Goal: Communication & Community: Answer question/provide support

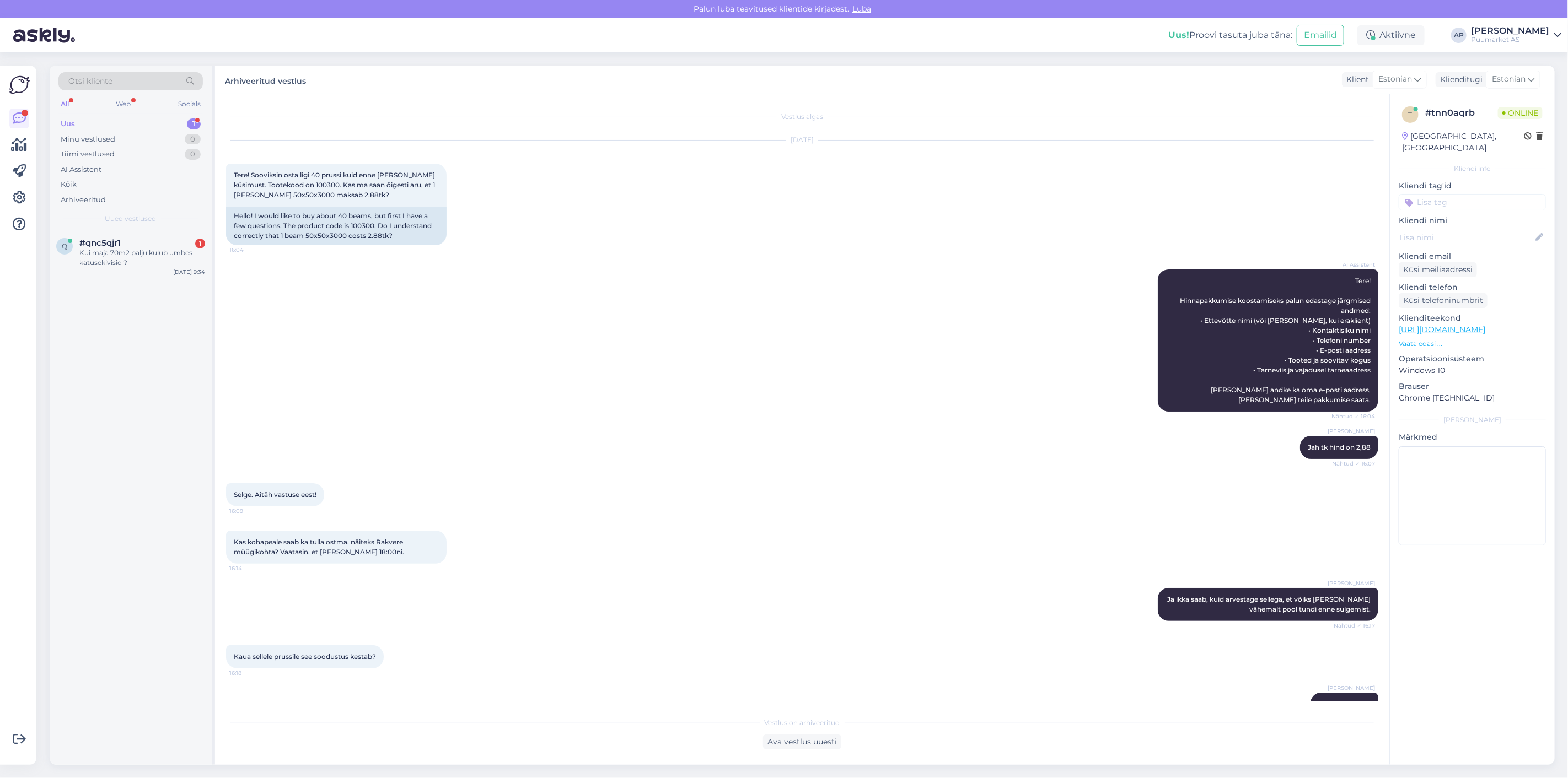
scroll to position [126, 0]
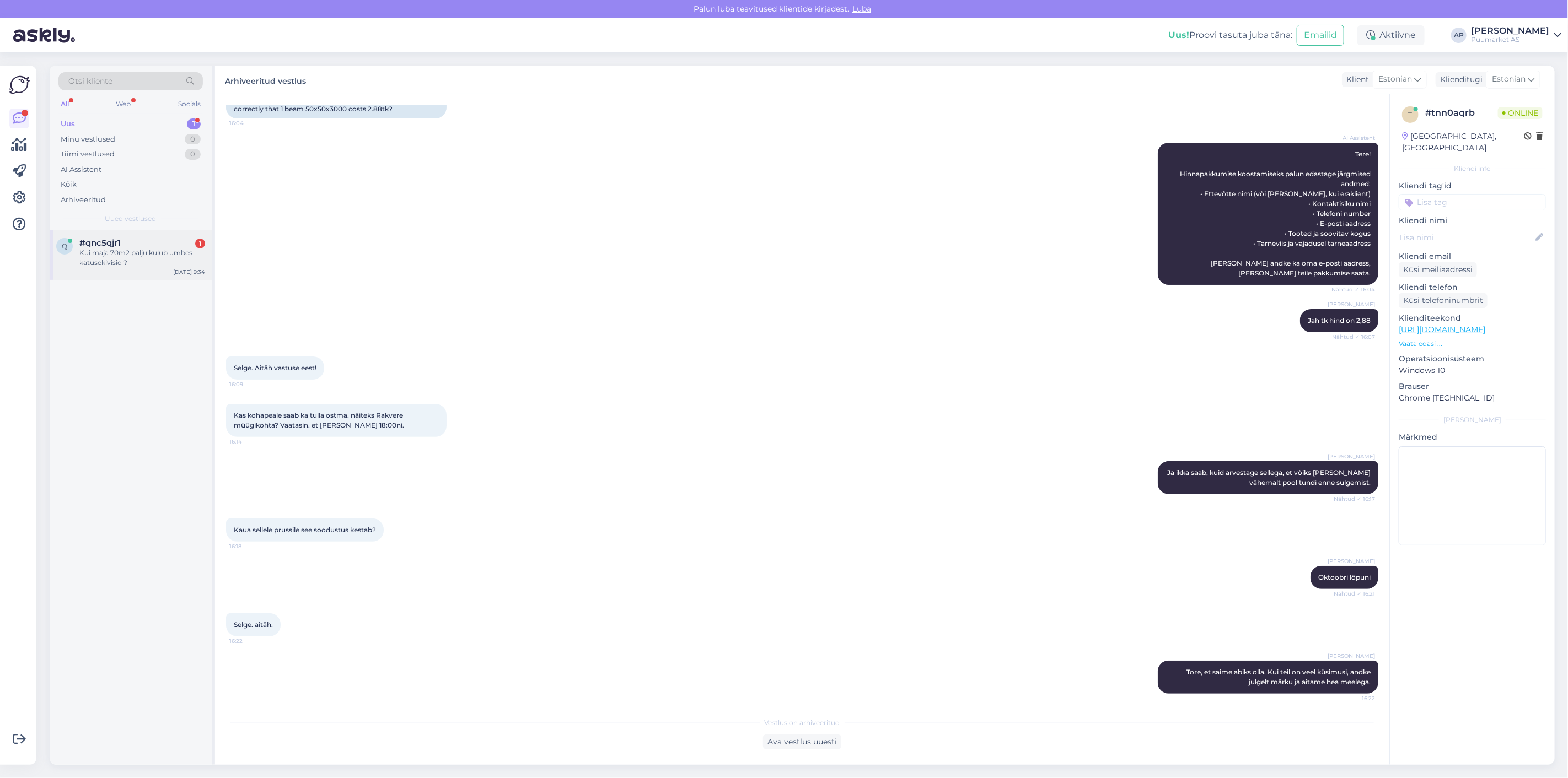
click at [145, 239] on div "#qnc5qjr1 1" at bounding box center [142, 242] width 126 height 10
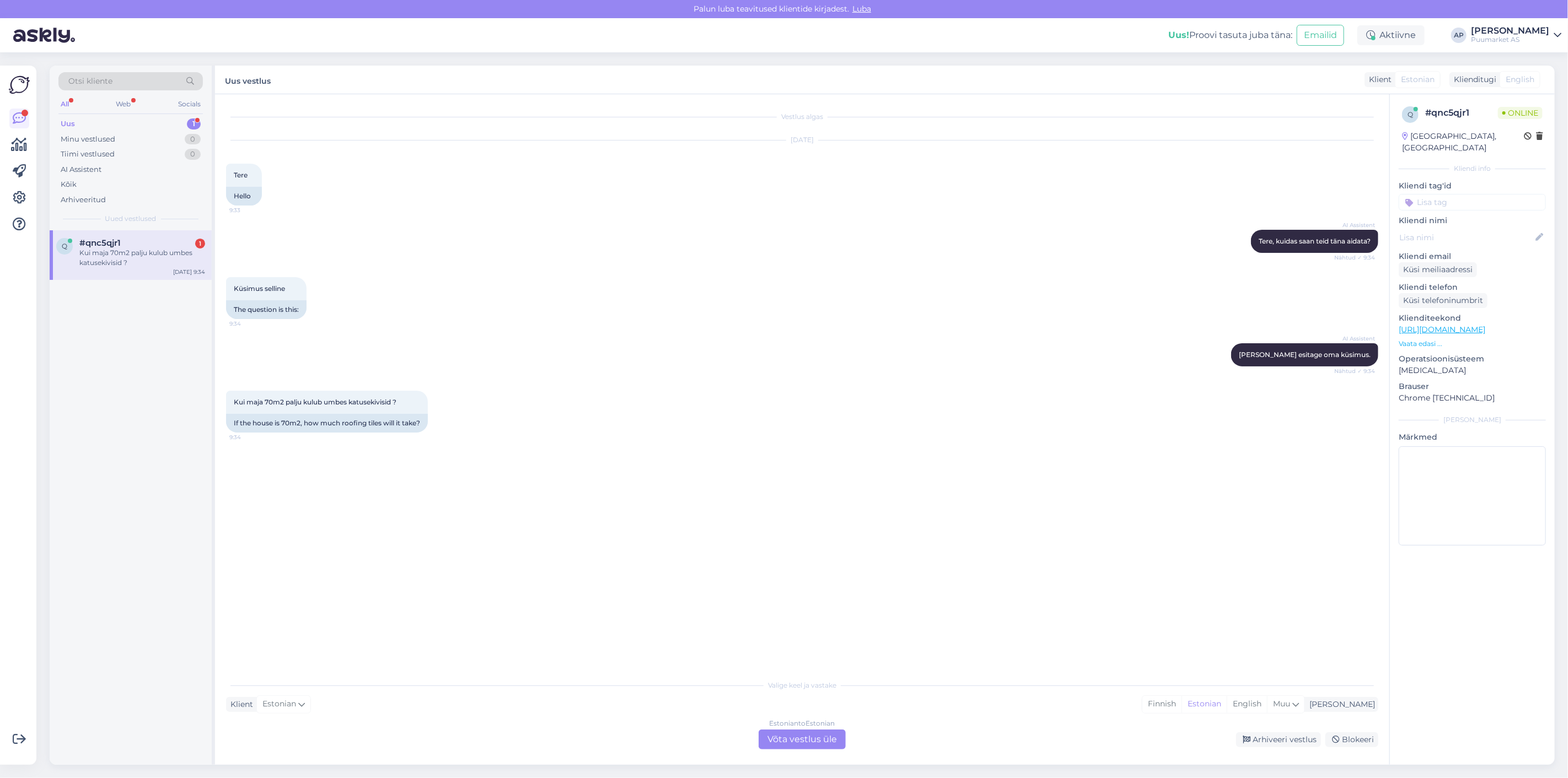
scroll to position [0, 0]
drag, startPoint x: 298, startPoint y: 402, endPoint x: 377, endPoint y: 395, distance: 79.3
click at [376, 399] on span "Kui maja 70m2 palju kulub umbes katusekivisid ?" at bounding box center [315, 402] width 163 height 8
click at [370, 360] on div "AI Assistent [PERSON_NAME] esitage oma küsimus. Nähtud ✓ 9:34" at bounding box center [802, 355] width 1152 height 47
click at [788, 731] on div "Estonian to Estonian Võta vestlus üle" at bounding box center [802, 739] width 87 height 20
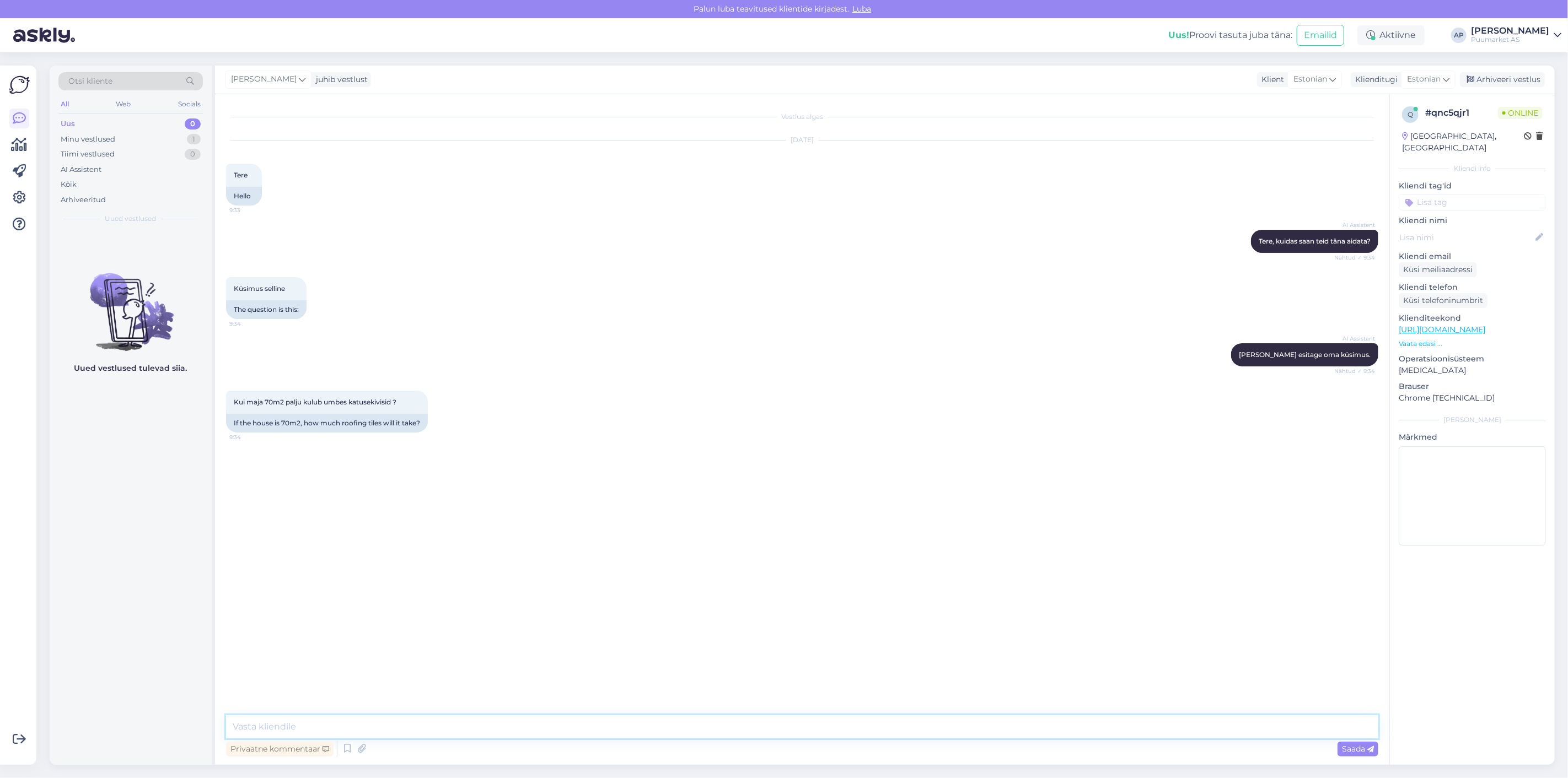
click at [786, 718] on textarea at bounding box center [802, 727] width 1152 height 23
type textarea "M"
drag, startPoint x: 344, startPoint y: 466, endPoint x: 397, endPoint y: 466, distance: 53.0
click at [397, 466] on span "Kas mul õigus,et 70 m2 kulub umbes 140m2 ehk kuj [PERSON_NAME] 1.05 tk hind on …" at bounding box center [328, 473] width 188 height 18
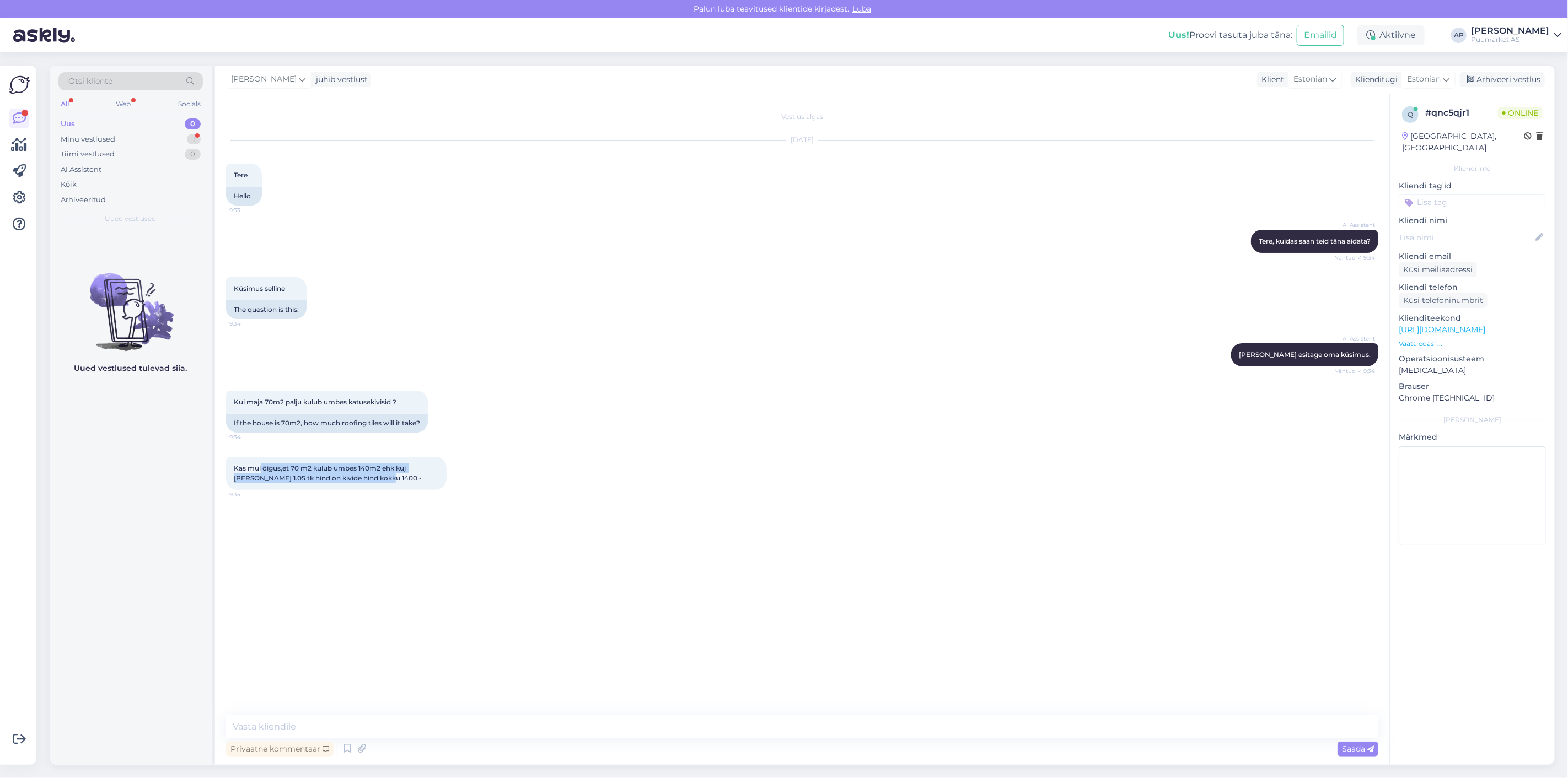
drag, startPoint x: 260, startPoint y: 469, endPoint x: 377, endPoint y: 479, distance: 117.4
click at [377, 479] on div "Kas mul õigus,et 70 m2 kulub umbes 140m2 ehk kuj [PERSON_NAME] 1.05 tk hind on …" at bounding box center [336, 473] width 221 height 33
click at [362, 737] on textarea at bounding box center [802, 727] width 1152 height 23
paste textarea "Me ei paku seda sellisel [PERSON_NAME] – tegemist on projektimüügiga. Seal arve…"
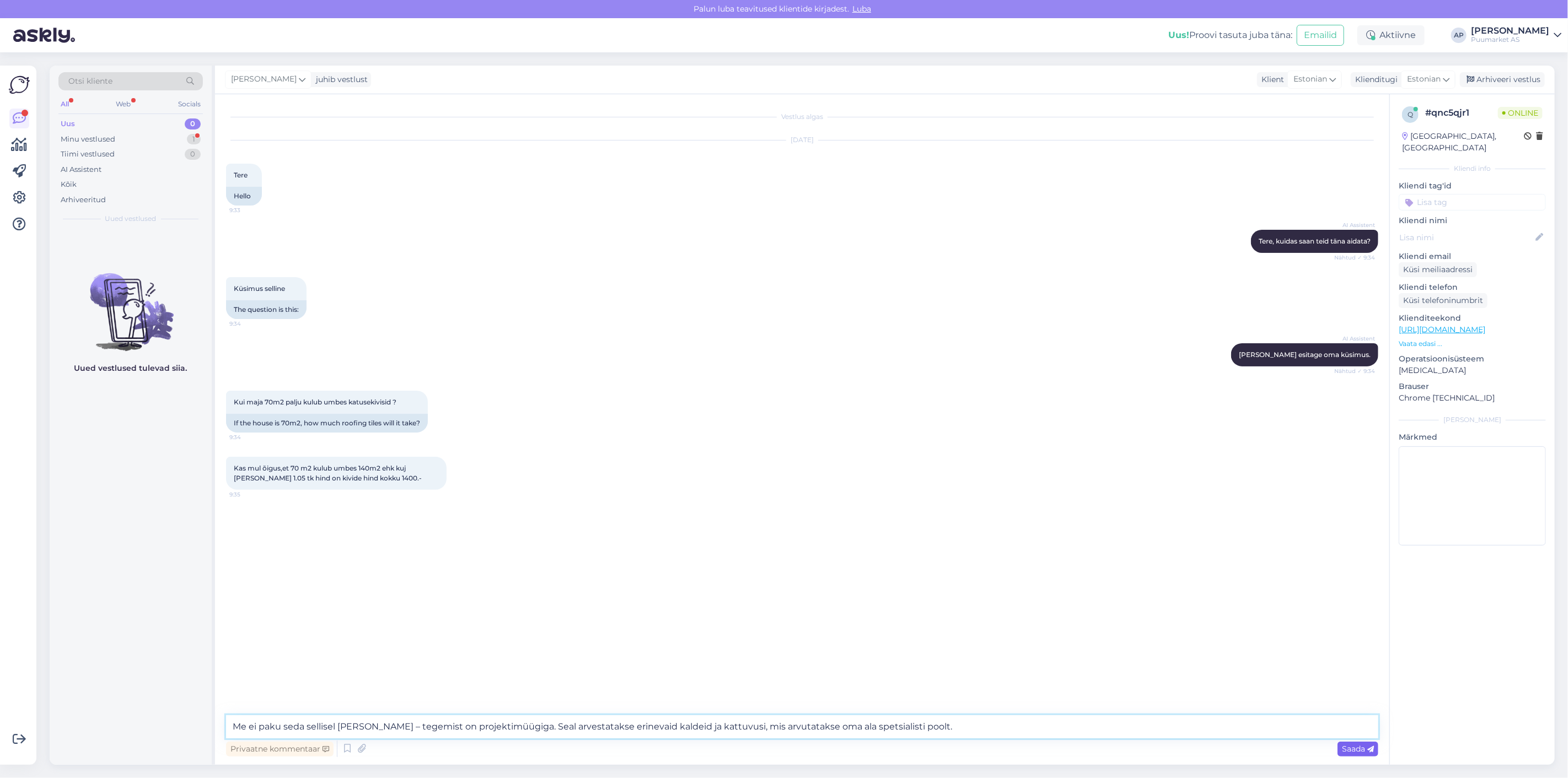
type textarea "Me ei paku seda sellisel [PERSON_NAME] – tegemist on projektimüügiga. Seal arve…"
click at [1347, 748] on span "Saada" at bounding box center [1358, 748] width 32 height 10
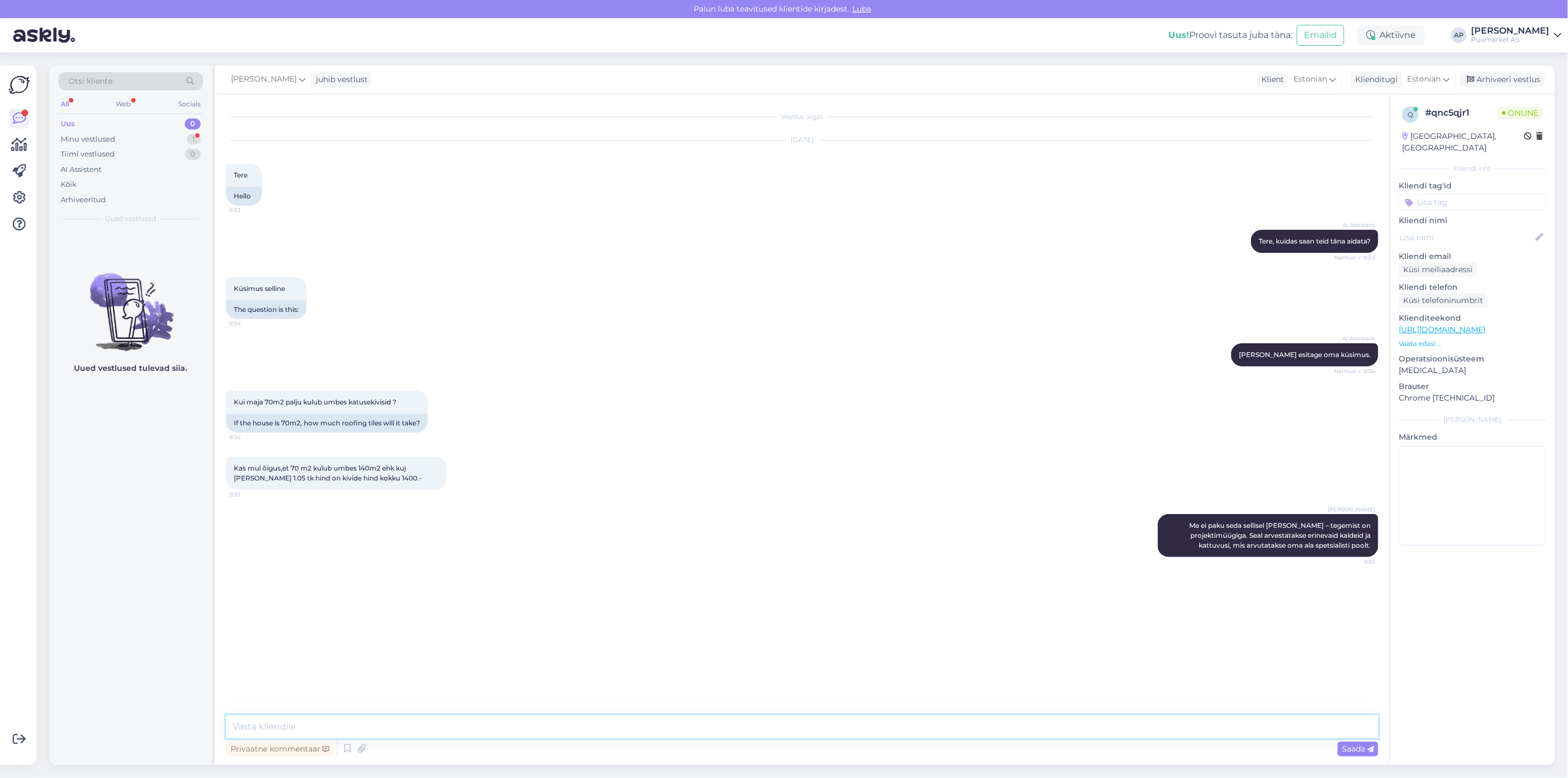
click at [1045, 732] on textarea at bounding box center [802, 727] width 1152 height 23
type textarea "K"
click at [347, 749] on icon at bounding box center [347, 748] width 13 height 16
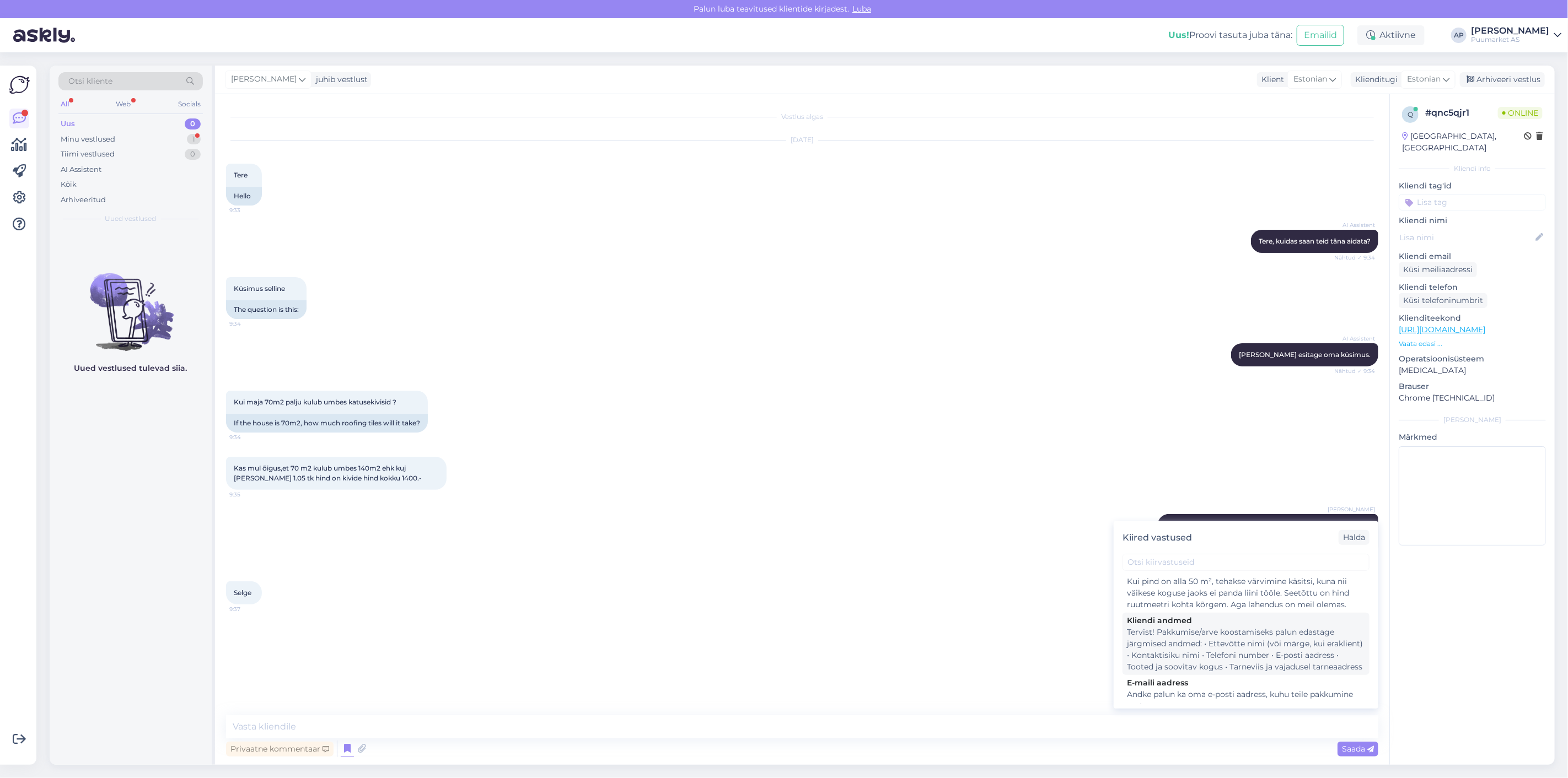
scroll to position [123, 0]
click at [1162, 637] on div "Tervist! Pakkumise/arve koostamiseks palun edastage järgmised andmed: • Ettevõt…" at bounding box center [1246, 642] width 238 height 46
type textarea "Tervist! Pakkumise/arve koostamiseks palun edastage järgmised andmed: • Ettevõt…"
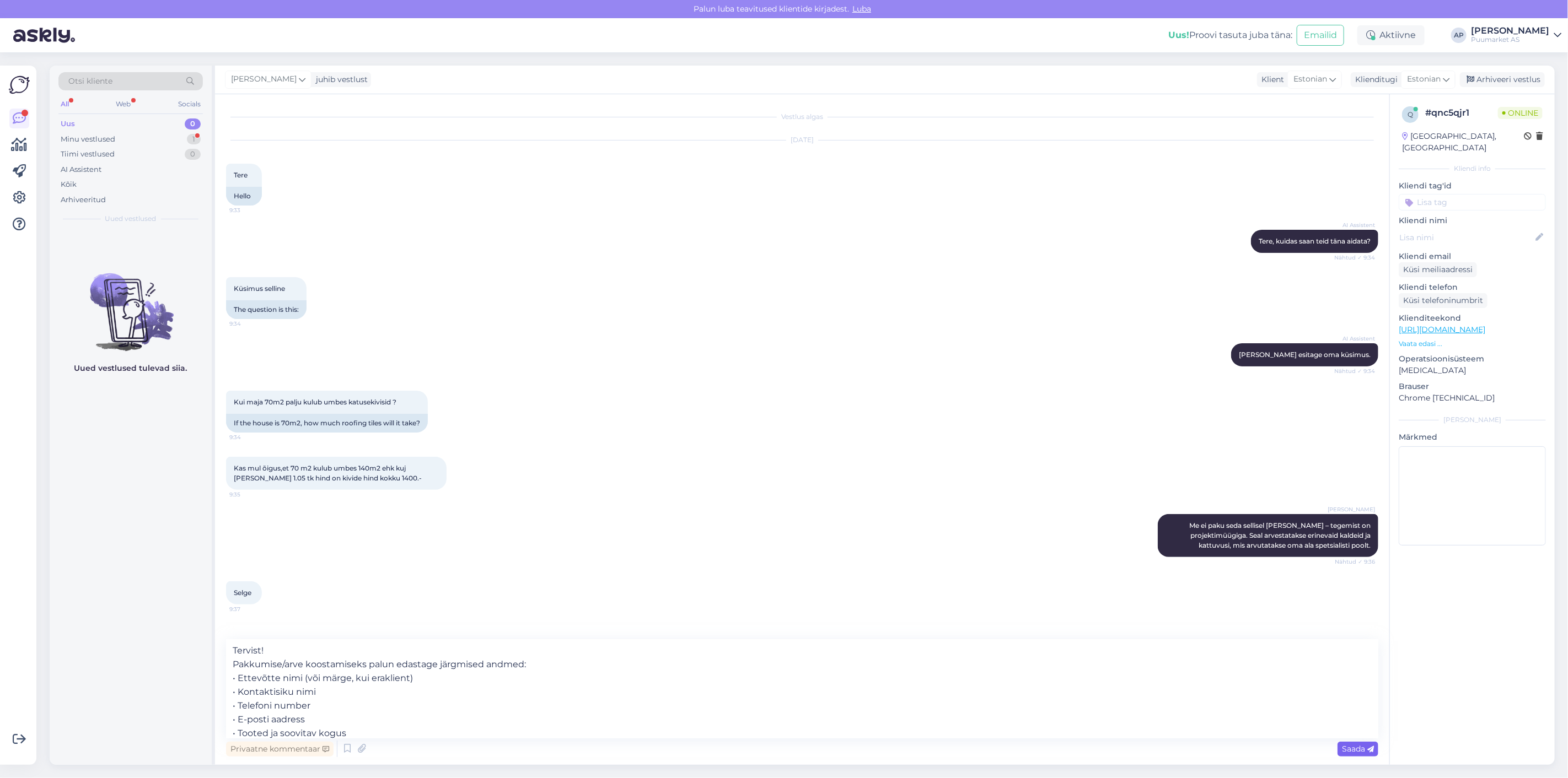
click at [1350, 748] on span "Saada" at bounding box center [1358, 748] width 32 height 10
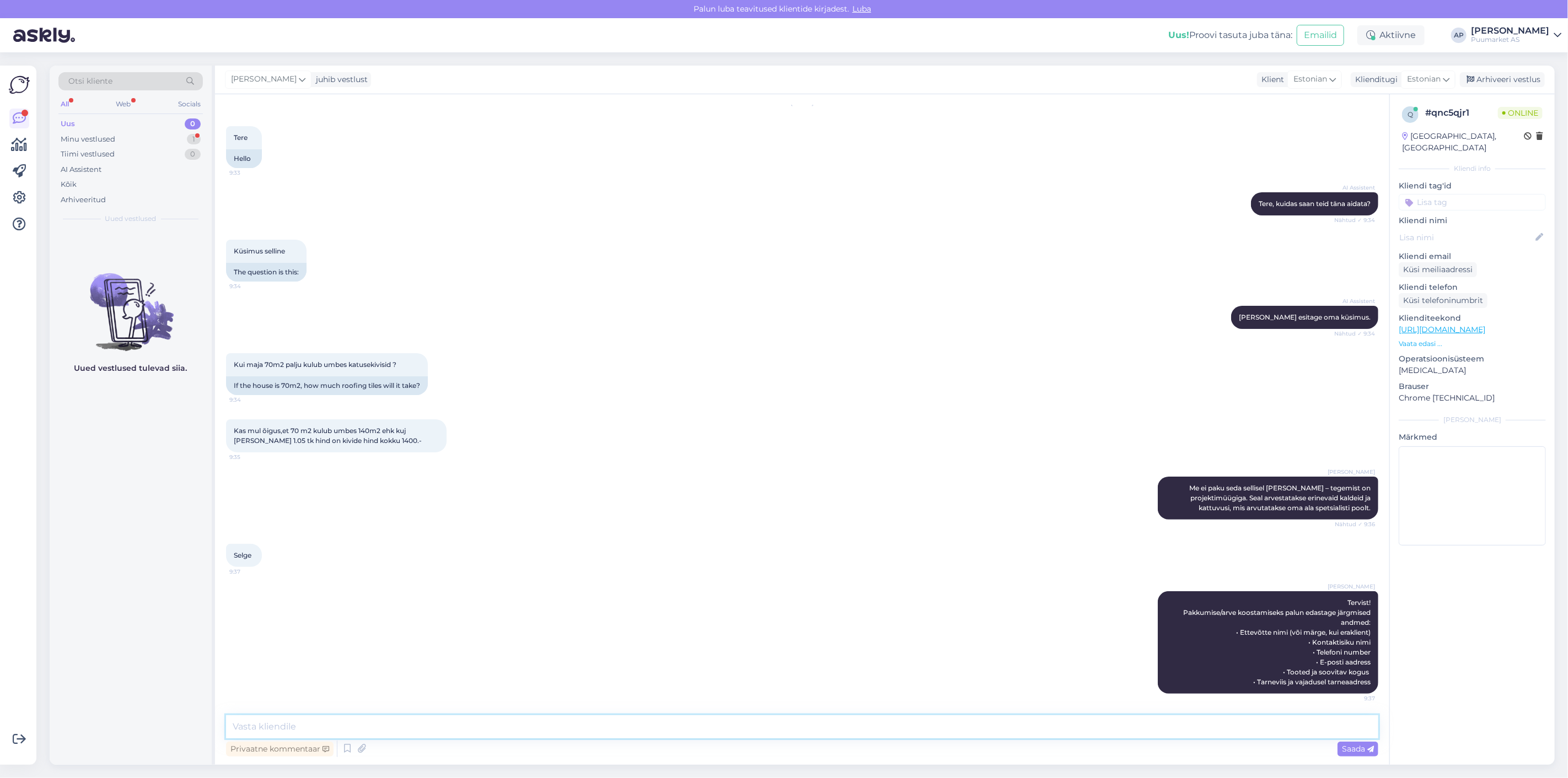
click at [699, 718] on textarea at bounding box center [802, 727] width 1152 height 23
type textarea "j"
click at [553, 593] on div "[PERSON_NAME] Tervist! Pakkumise/arve koostamiseks palun edastage järgmised and…" at bounding box center [802, 642] width 1152 height 126
click at [963, 467] on div "[PERSON_NAME] Me [PERSON_NAME] [PERSON_NAME] sellisel [PERSON_NAME] – tegemist …" at bounding box center [802, 499] width 1152 height 67
